Goal: Navigation & Orientation: Understand site structure

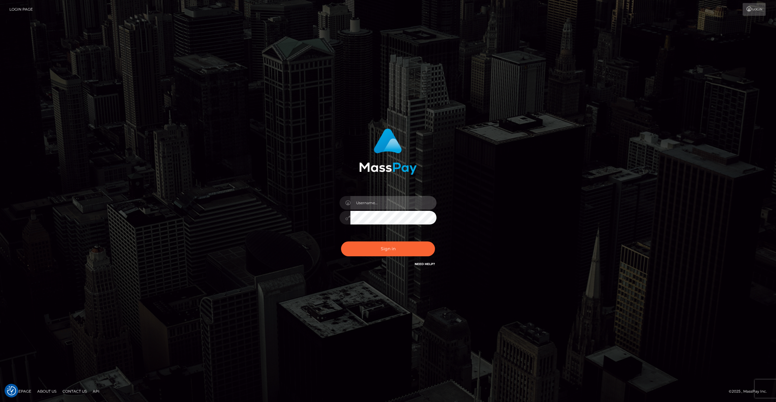
click at [380, 209] on input "text" at bounding box center [393, 203] width 86 height 14
type input "artvilla"
click at [381, 246] on button "Sign in" at bounding box center [388, 249] width 94 height 15
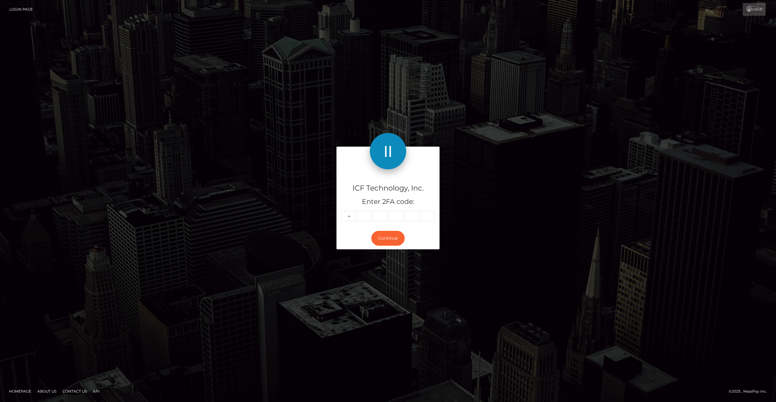
type input "0"
type input "7"
type input "6"
type input "1"
type input "6"
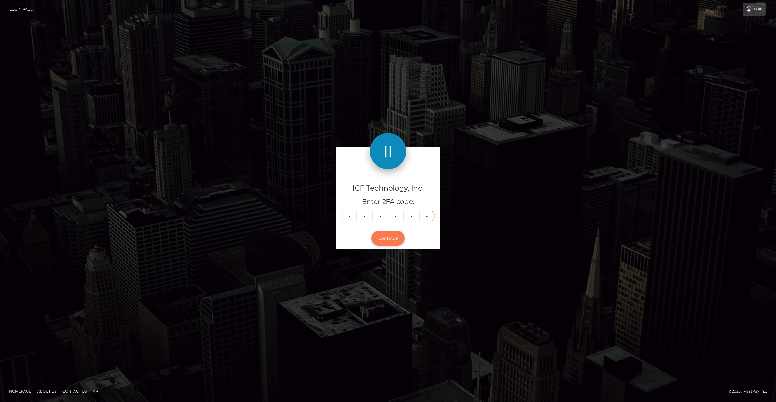
type input "4"
click at [387, 240] on button "Continue" at bounding box center [387, 238] width 33 height 15
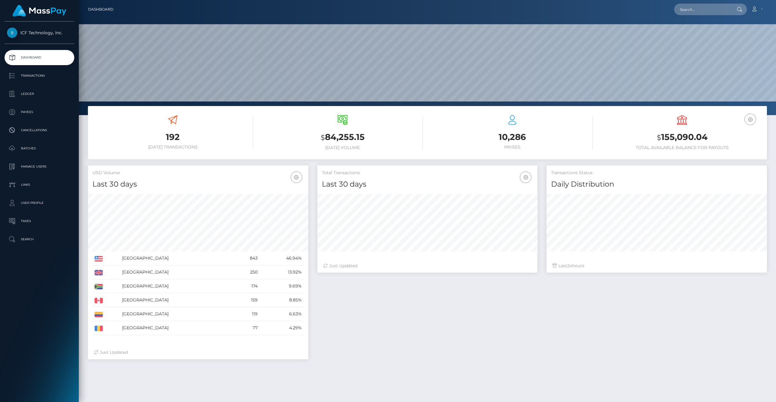
scroll to position [107, 220]
click at [32, 95] on p "Ledger" at bounding box center [39, 93] width 65 height 9
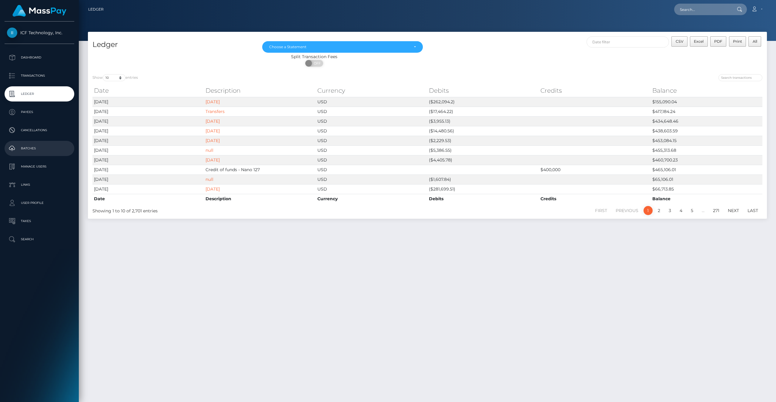
click at [32, 150] on p "Batches" at bounding box center [39, 148] width 65 height 9
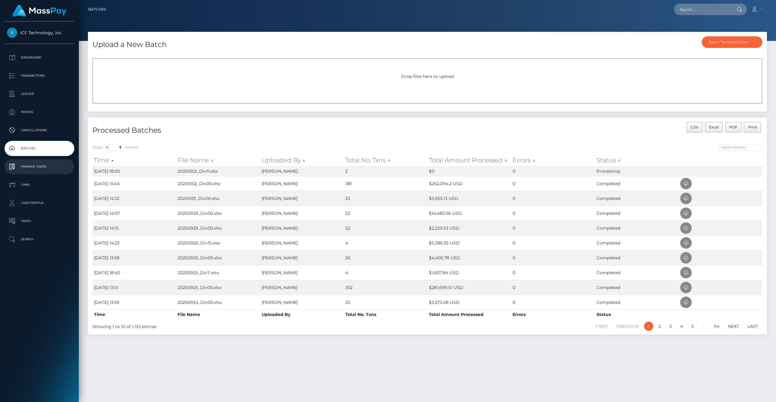
click at [37, 163] on p "Manage Users" at bounding box center [39, 166] width 65 height 9
click at [38, 130] on p "Cancellations" at bounding box center [39, 130] width 65 height 9
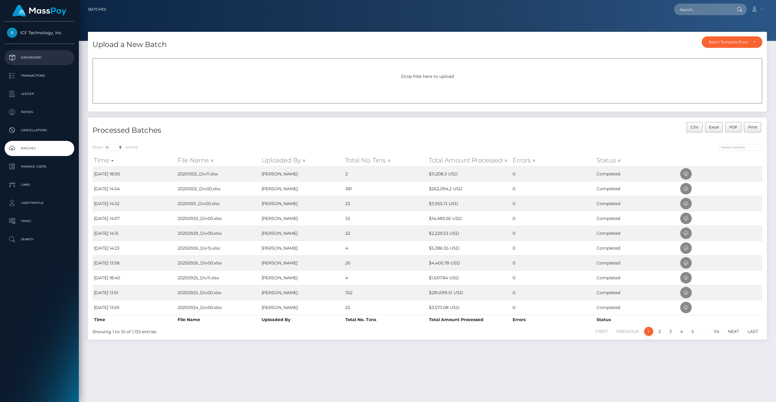
click at [35, 54] on p "Dashboard" at bounding box center [39, 57] width 65 height 9
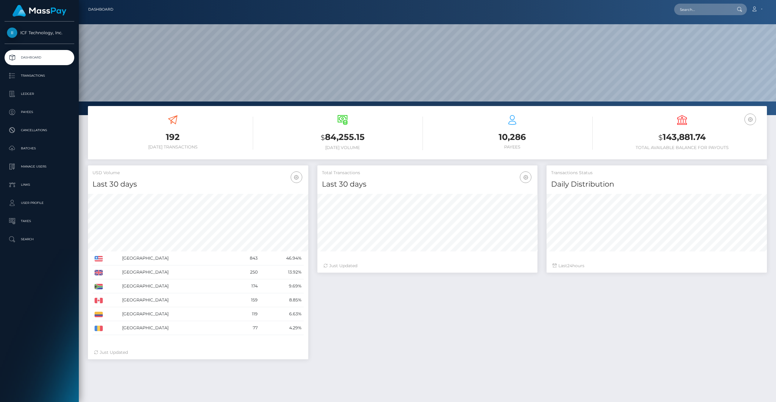
scroll to position [107, 220]
